Goal: Answer question/provide support

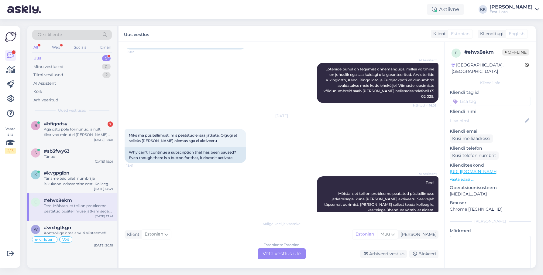
scroll to position [3, 0]
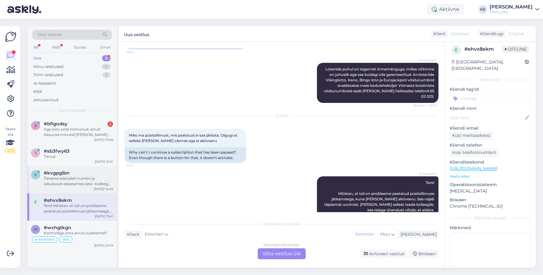
click at [77, 182] on div "Täname teid pileti numbri ja isikukoodi edastamise eest. Kolleeg võtab teie pil…" at bounding box center [78, 181] width 69 height 11
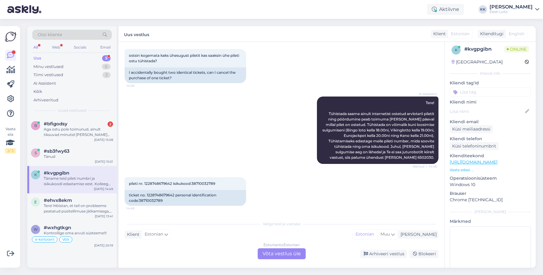
scroll to position [32, 0]
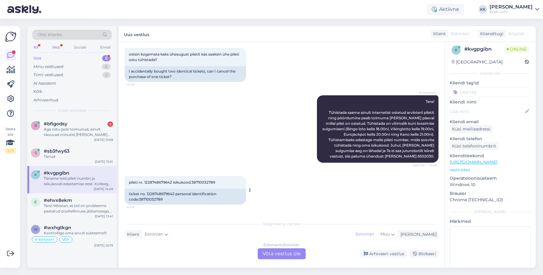
click at [159, 183] on span "pileti nr. 1228748679642 isikukood:38710032789" at bounding box center [172, 182] width 86 height 5
click at [159, 182] on span "pileti nr. 1228748679642 isikukood:38710032789" at bounding box center [172, 182] width 86 height 5
copy span "1228748679642"
click at [208, 183] on span "pileti nr. 1228748679642 isikukood:38710032789" at bounding box center [172, 182] width 86 height 5
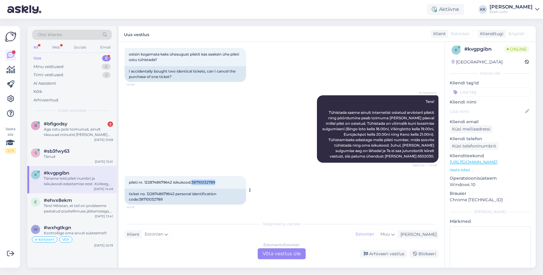
copy span "38710032789"
click at [165, 181] on span "pileti nr. 1228748679642 isikukood:38710032789" at bounding box center [172, 182] width 86 height 5
copy span "1228748679642"
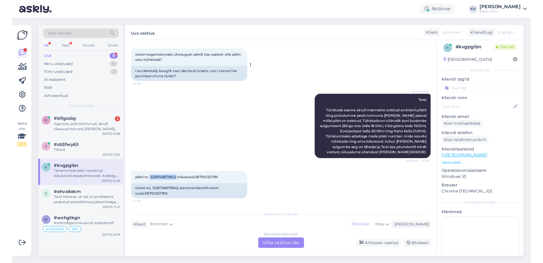
scroll to position [28, 0]
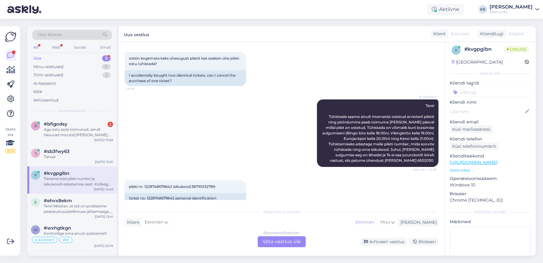
click at [275, 241] on div "Estonian to Estonian Võta vestlus üle" at bounding box center [282, 241] width 48 height 11
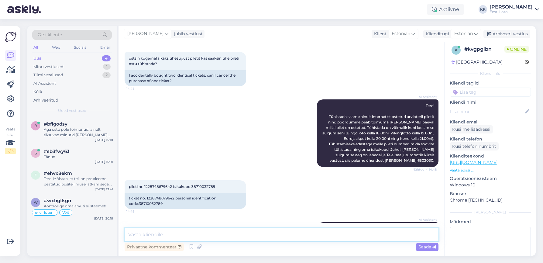
click at [210, 232] on textarea at bounding box center [282, 234] width 314 height 13
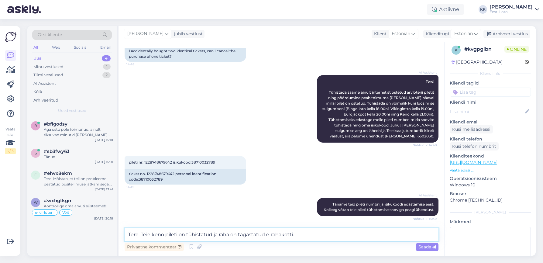
scroll to position [50, 0]
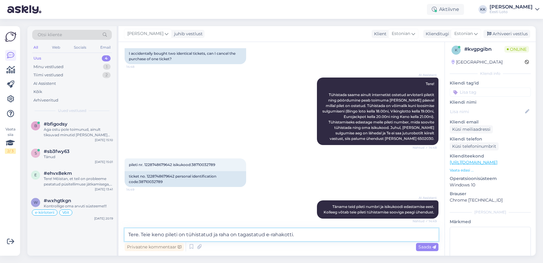
drag, startPoint x: 155, startPoint y: 235, endPoint x: 160, endPoint y: 237, distance: 5.2
click at [155, 235] on textarea "Tere. Teie keno pileti on tühistatud ja raha on tagastatud e-rahakotti." at bounding box center [282, 234] width 314 height 13
click at [177, 233] on textarea "Tere. Teie Keno pileti on tühistatud ja raha on tagastatud e-rahakotti." at bounding box center [282, 234] width 314 height 13
type textarea "Tere. Teie Keno pilet on tühistatud ja raha on tagastatud e-rahakotti."
click at [425, 246] on span "Saada" at bounding box center [427, 246] width 18 height 5
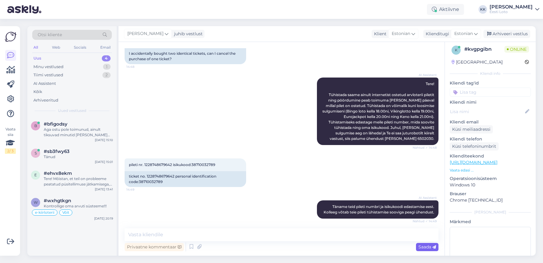
scroll to position [84, 0]
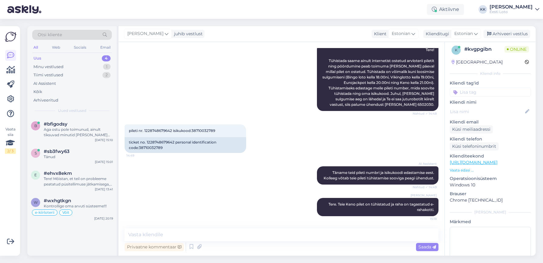
click at [486, 93] on input at bounding box center [490, 92] width 81 height 9
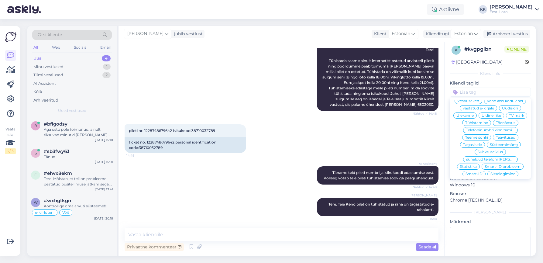
scroll to position [29, 0]
click at [484, 124] on span "Tühistamine" at bounding box center [476, 124] width 23 height 4
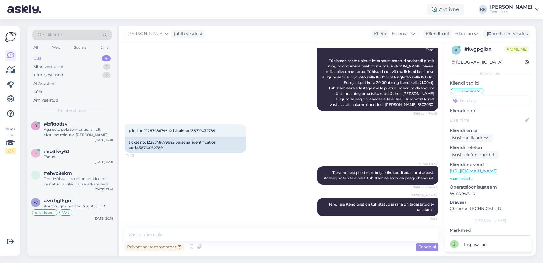
scroll to position [46, 0]
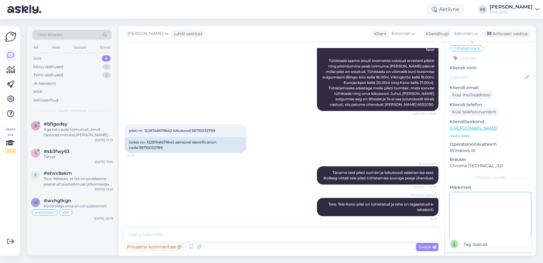
click at [487, 218] on textarea at bounding box center [490, 219] width 81 height 55
type textarea "saatis kirja ka"
click at [504, 33] on div "Arhiveeri vestlus" at bounding box center [507, 34] width 47 height 8
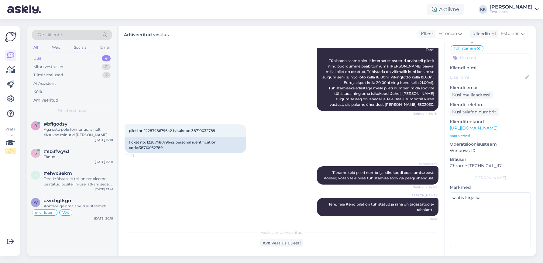
scroll to position [46, 0]
click at [54, 91] on div "Kõik" at bounding box center [72, 92] width 80 height 9
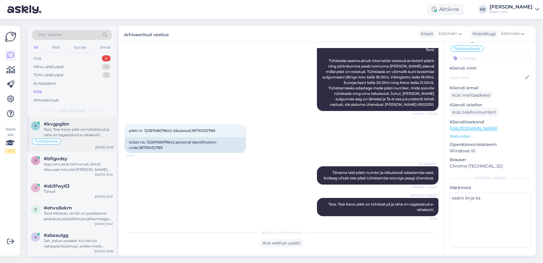
click at [80, 129] on div "Tere. Teie Keno pilet on tühistatud ja raha on tagastatud e-rahakotti." at bounding box center [78, 132] width 69 height 11
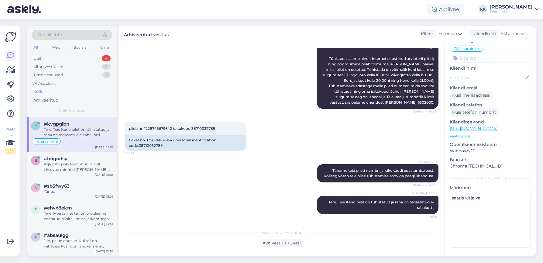
scroll to position [0, 0]
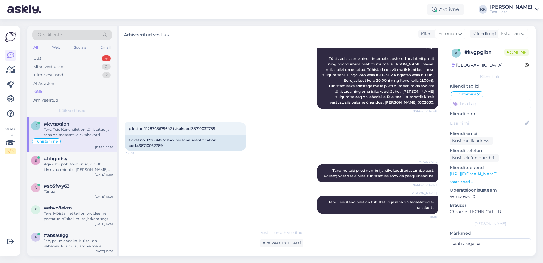
click at [482, 51] on div "# kvgpgibn" at bounding box center [484, 52] width 40 height 7
copy div "#"
click at [74, 160] on div "#bfigodsy" at bounding box center [78, 158] width 69 height 5
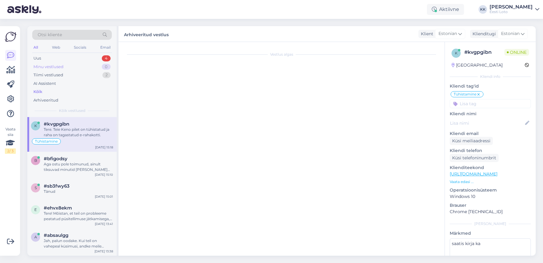
scroll to position [113, 0]
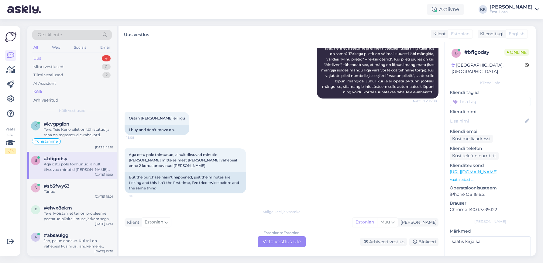
click at [74, 59] on div "Uus 4" at bounding box center [72, 58] width 80 height 9
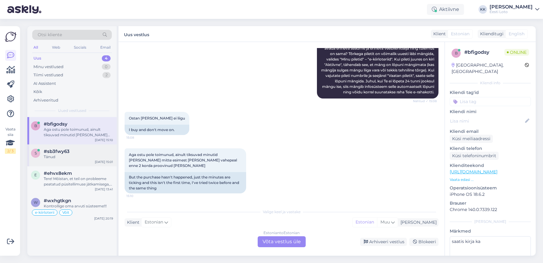
click at [67, 163] on div "s #sb3fwy63 Tänud [DATE] 15:01" at bounding box center [71, 155] width 89 height 22
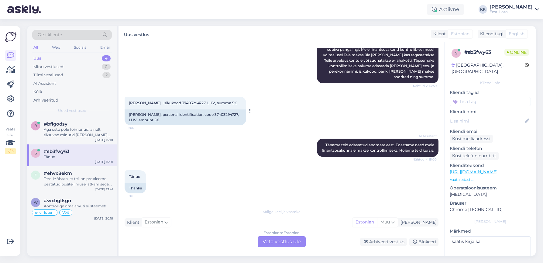
scroll to position [153, 0]
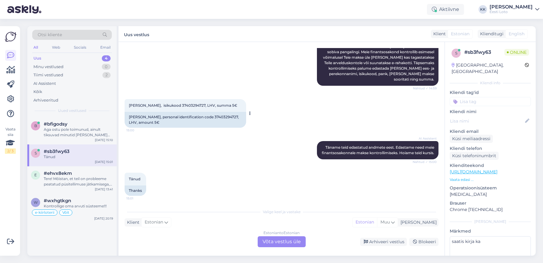
click at [186, 103] on span "[PERSON_NAME], isikukood 37403294727, LHV, summa 5€" at bounding box center [183, 105] width 108 height 5
drag, startPoint x: 186, startPoint y: 99, endPoint x: 203, endPoint y: 101, distance: 17.1
click at [186, 103] on span "[PERSON_NAME], isikukood 37403294727, LHV, summa 5€" at bounding box center [183, 105] width 108 height 5
copy span "37403294727"
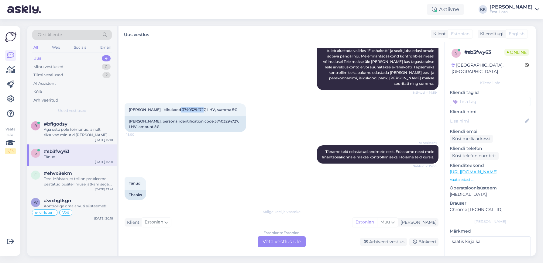
scroll to position [129, 0]
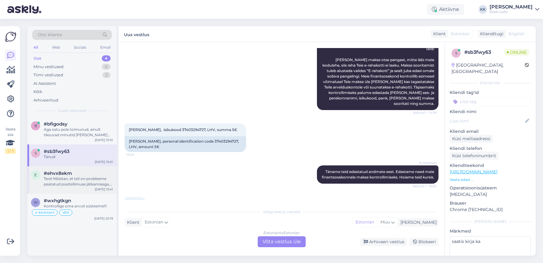
click at [66, 179] on div "Tere! Mõistan, et teil on probleeme peatatud püsitellimuse jätkamisega, kuna [P…" at bounding box center [78, 181] width 69 height 11
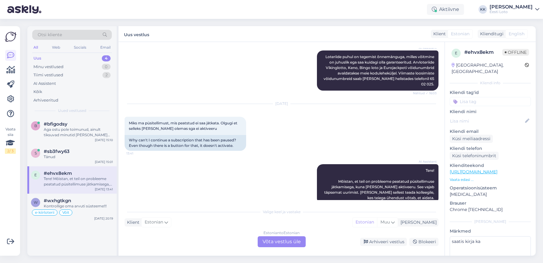
scroll to position [132, 0]
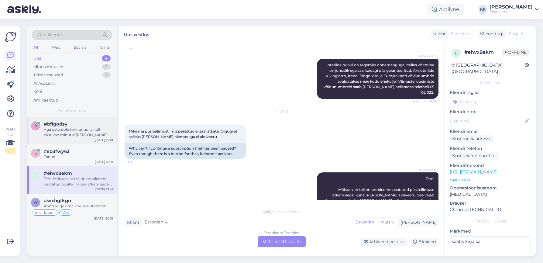
click at [59, 133] on div "Aga ostu pole toimunud, ainult tiksuvad minutid [PERSON_NAME] mitte esimest [PE…" at bounding box center [78, 132] width 69 height 11
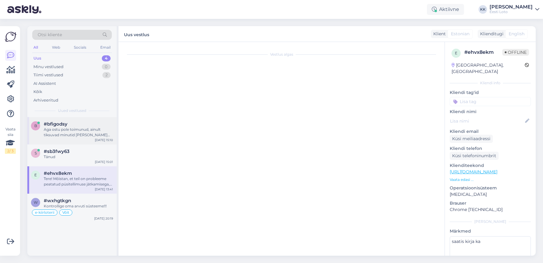
scroll to position [113, 0]
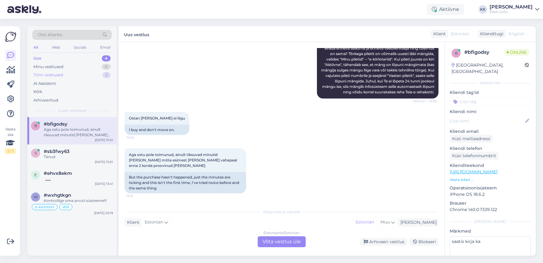
click at [66, 74] on div "Tiimi vestlused 2" at bounding box center [72, 75] width 80 height 9
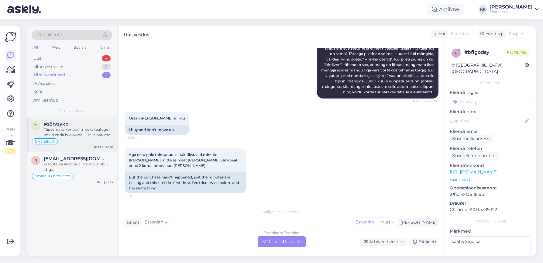
click at [79, 136] on div "Täpsemaks kontrollimiseks teatage palun enda isikukood. Lisaks palume Teil täps…" at bounding box center [78, 132] width 69 height 11
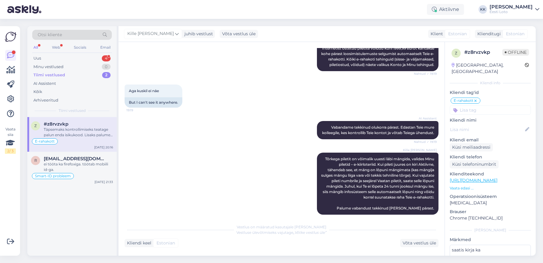
scroll to position [664, 0]
click at [52, 58] on div "Uus 4" at bounding box center [72, 58] width 80 height 9
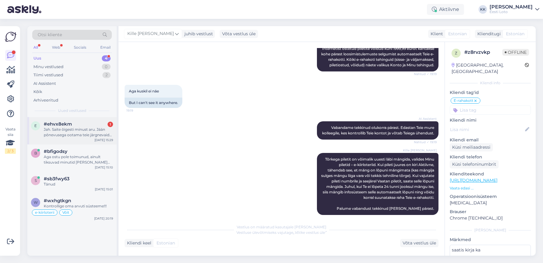
click at [77, 129] on div "Jah. Saite õigesti minust aru. Jään põnevusega ootama teie järgnevaid toimingui…" at bounding box center [78, 132] width 69 height 11
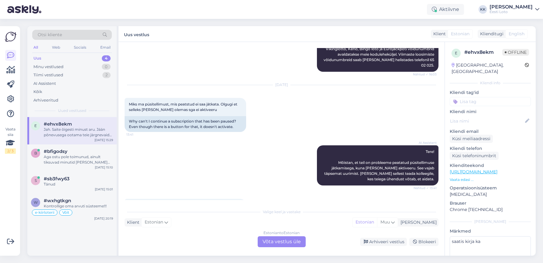
scroll to position [187, 0]
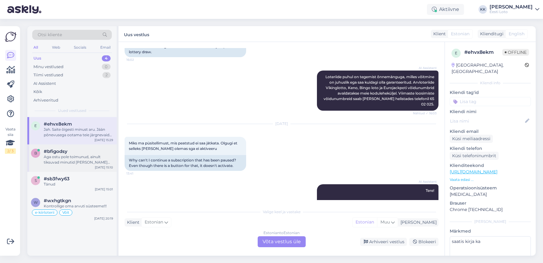
click at [86, 161] on div "Aga ostu pole toimunud, ainult tiksuvad minutid [PERSON_NAME] mitte esimest [PE…" at bounding box center [78, 159] width 69 height 11
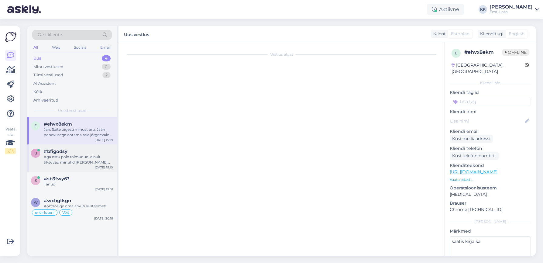
scroll to position [113, 0]
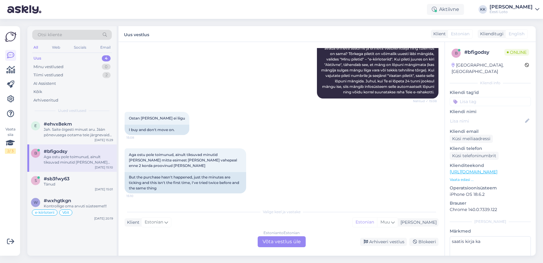
click at [281, 242] on div "Estonian to Estonian Võta vestlus üle" at bounding box center [282, 241] width 48 height 11
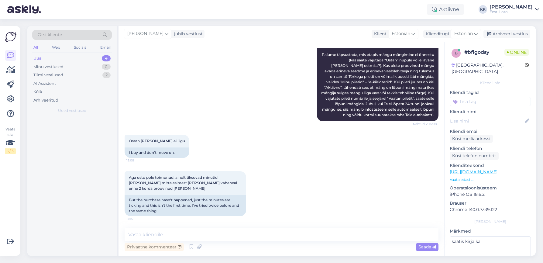
scroll to position [90, 0]
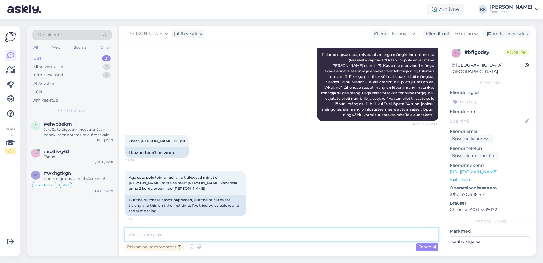
click at [237, 235] on textarea at bounding box center [282, 234] width 314 height 13
paste textarea "Hetkel üldiseid tõrkeid ei ole, e-kiirloterii ostmisel. Probleemi lahendamiseks…"
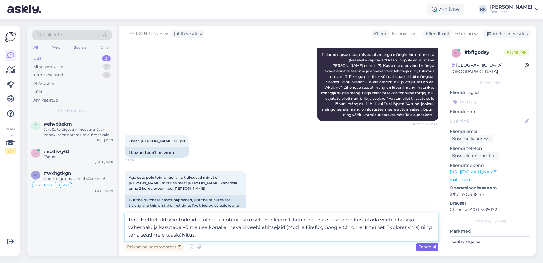
type textarea "Tere. Hetkel üldiseid tõrkeid ei ole, e-kiirloterii ostmisel. Probleemi lahenda…"
click at [425, 246] on span "Saada" at bounding box center [427, 246] width 18 height 5
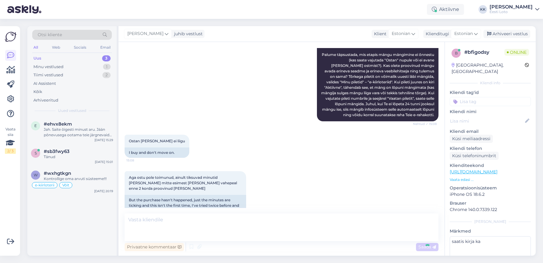
scroll to position [138, 0]
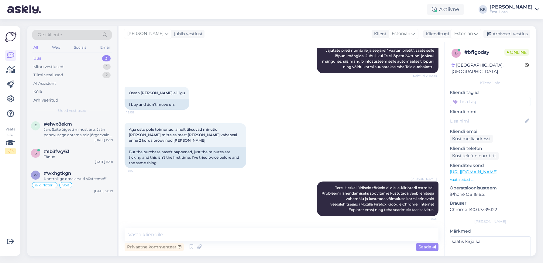
click at [484, 97] on input at bounding box center [490, 101] width 81 height 9
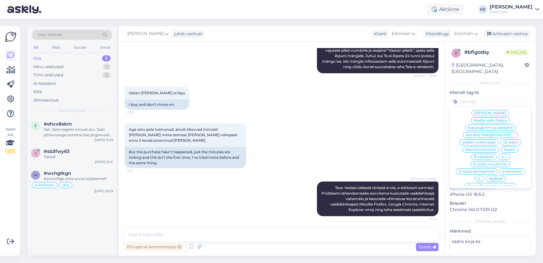
scroll to position [207, 0]
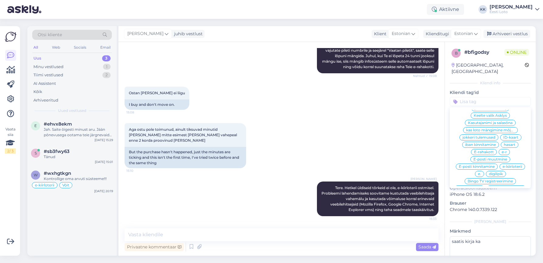
drag, startPoint x: 513, startPoint y: 152, endPoint x: 516, endPoint y: 152, distance: 3.3
click at [513, 165] on span "e-kiirloterii" at bounding box center [512, 167] width 19 height 4
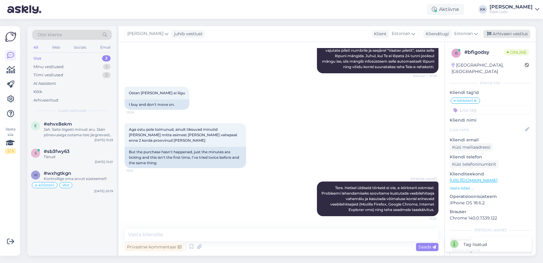
click at [509, 33] on div "Arhiveeri vestlus" at bounding box center [507, 34] width 47 height 8
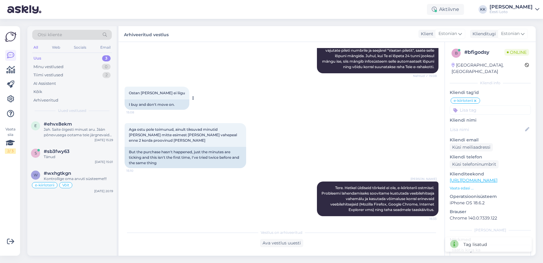
scroll to position [135, 0]
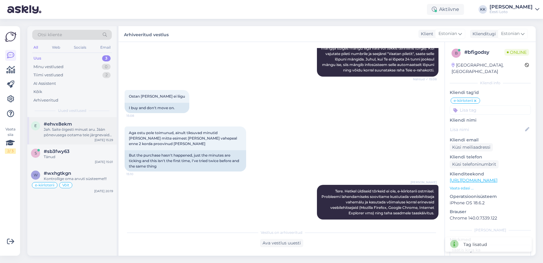
click at [70, 127] on div "Jah. Saite õigesti minust aru. Jään põnevusega ootama teie järgnevaid toimingui…" at bounding box center [78, 132] width 69 height 11
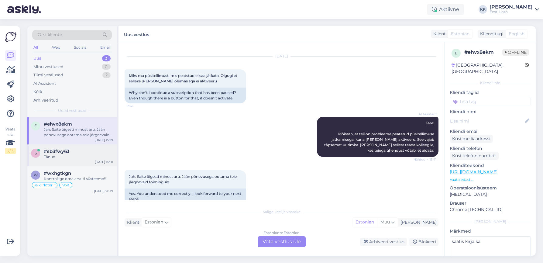
click at [72, 160] on div "s #sb3fwy63 Tänud [DATE] 15:01" at bounding box center [71, 155] width 89 height 22
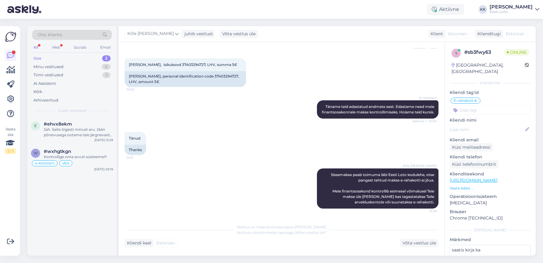
scroll to position [188, 0]
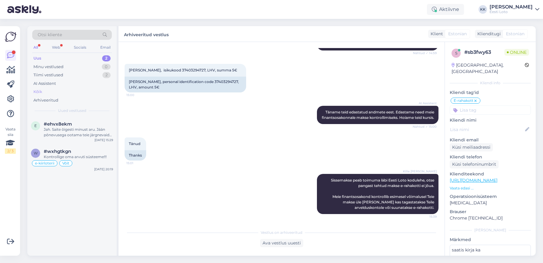
click at [44, 91] on div "Kõik" at bounding box center [72, 92] width 80 height 9
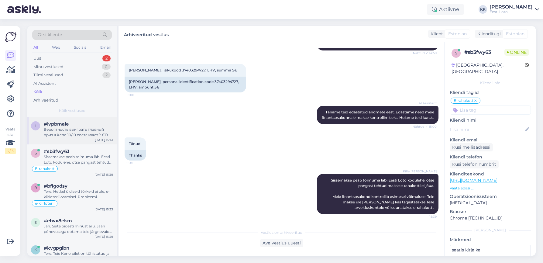
click at [83, 133] on div "Вероятность выиграть главный приз в Keno 10/10 составляет 1: 819 855. Вероятнос…" at bounding box center [78, 132] width 69 height 11
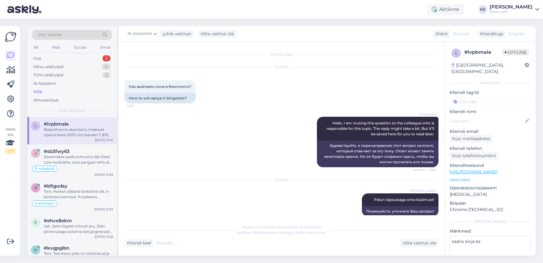
scroll to position [243, 0]
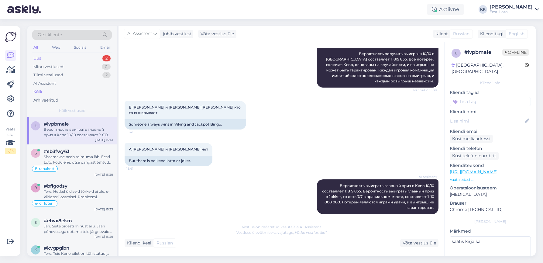
click at [58, 57] on div "Uus 2" at bounding box center [72, 58] width 80 height 9
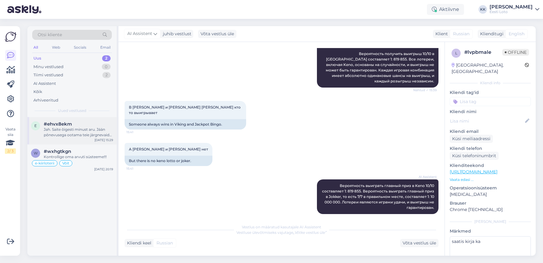
click at [88, 129] on div "Jah. Saite õigesti minust aru. Jään põnevusega ootama teie järgnevaid toimingui…" at bounding box center [78, 132] width 69 height 11
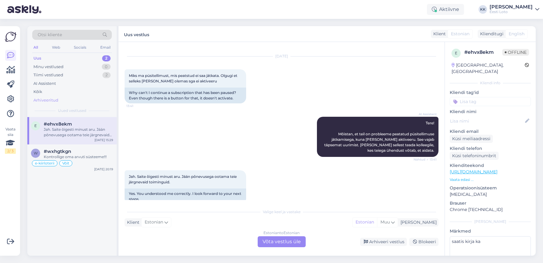
click at [56, 98] on div "Arhiveeritud" at bounding box center [45, 100] width 25 height 6
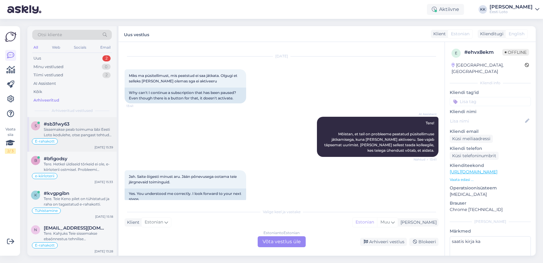
click at [81, 134] on div "Sissemakse peab toimuma läbi Eesti Loto kodulehe, otse pangast tehtud makse e-r…" at bounding box center [78, 132] width 69 height 11
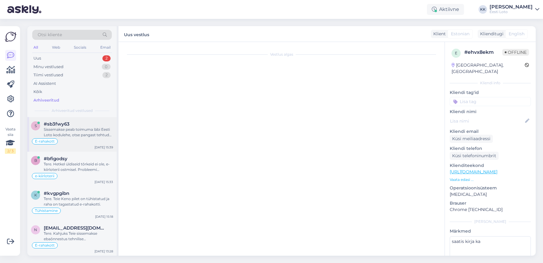
scroll to position [188, 0]
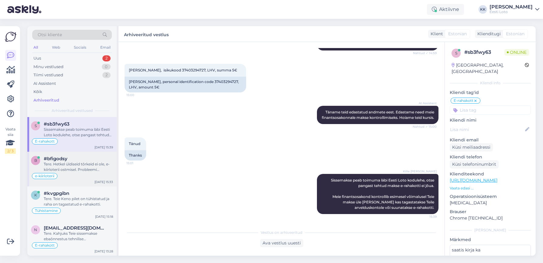
click at [72, 167] on div "Tere. Hetkel üldiseid tõrkeid ei ole, e-kiirloterii ostmisel. Probleemi lahenda…" at bounding box center [78, 166] width 69 height 11
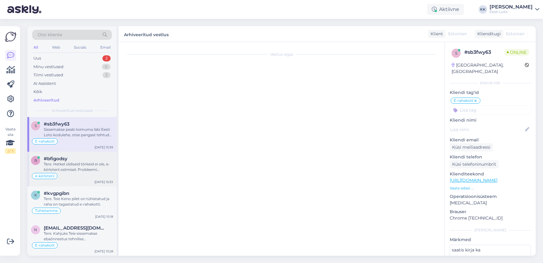
scroll to position [140, 0]
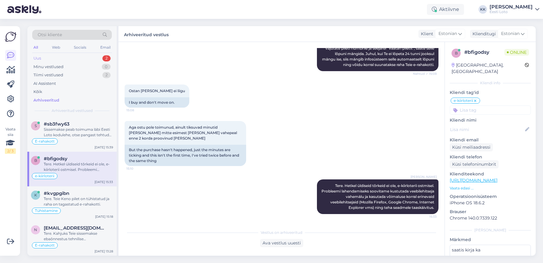
click at [61, 59] on div "Uus 2" at bounding box center [72, 58] width 80 height 9
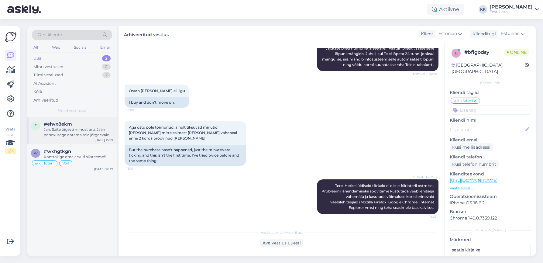
click at [73, 132] on div "Jah. Saite õigesti minust aru. Jään põnevusega ootama teie järgnevaid toimingui…" at bounding box center [78, 132] width 69 height 11
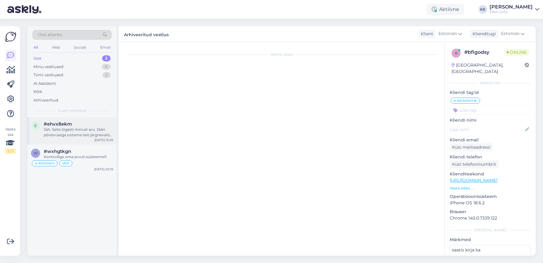
scroll to position [187, 0]
